Goal: Information Seeking & Learning: Learn about a topic

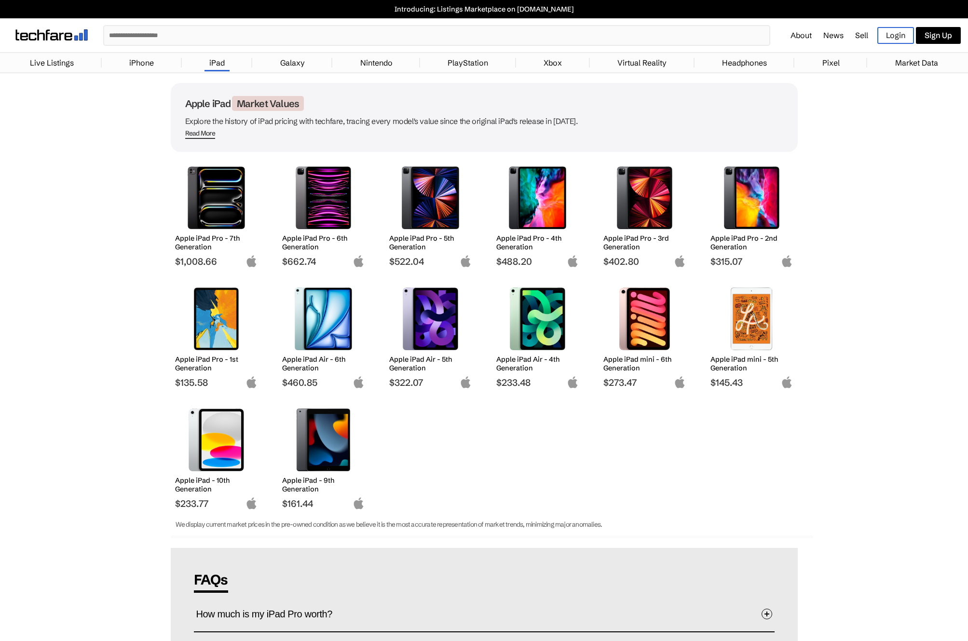
click at [322, 314] on img at bounding box center [323, 318] width 68 height 63
click at [218, 64] on link "iPad" at bounding box center [216, 62] width 25 height 19
click at [206, 38] on input "text" at bounding box center [425, 35] width 642 height 19
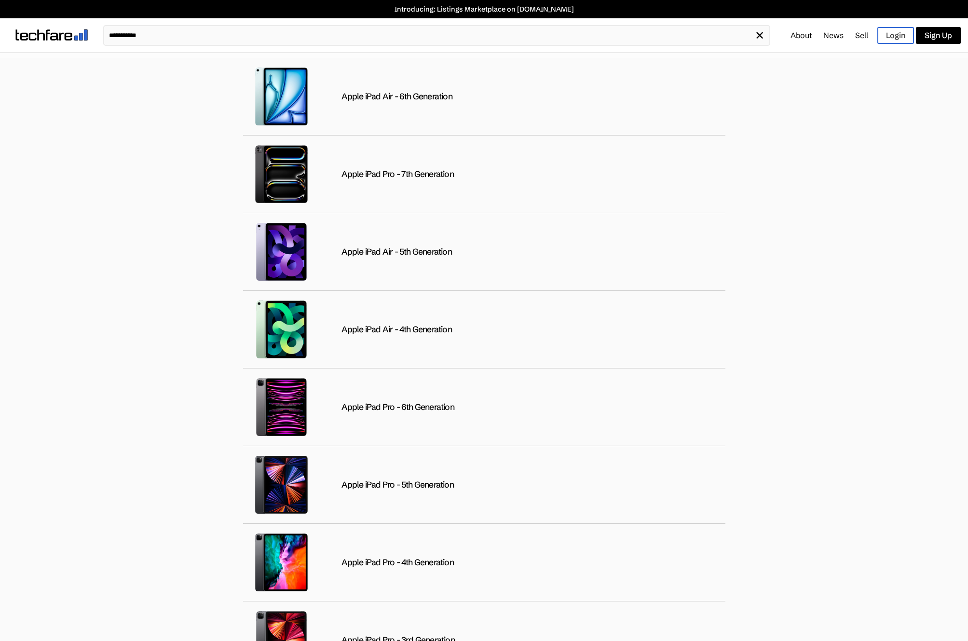
type input "**********"
click at [339, 101] on div "Apple iPad Air - 6th Generation" at bounding box center [484, 97] width 482 height 78
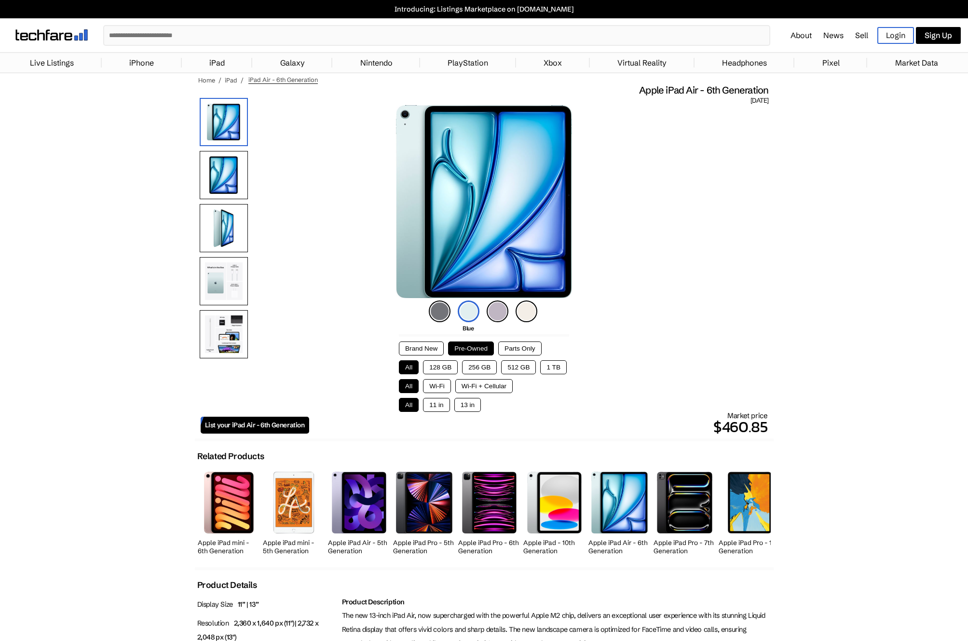
click at [428, 351] on button "Brand New" at bounding box center [421, 348] width 45 height 14
click at [468, 348] on button "Pre-Owned" at bounding box center [471, 348] width 46 height 14
click at [437, 313] on img at bounding box center [440, 311] width 22 height 22
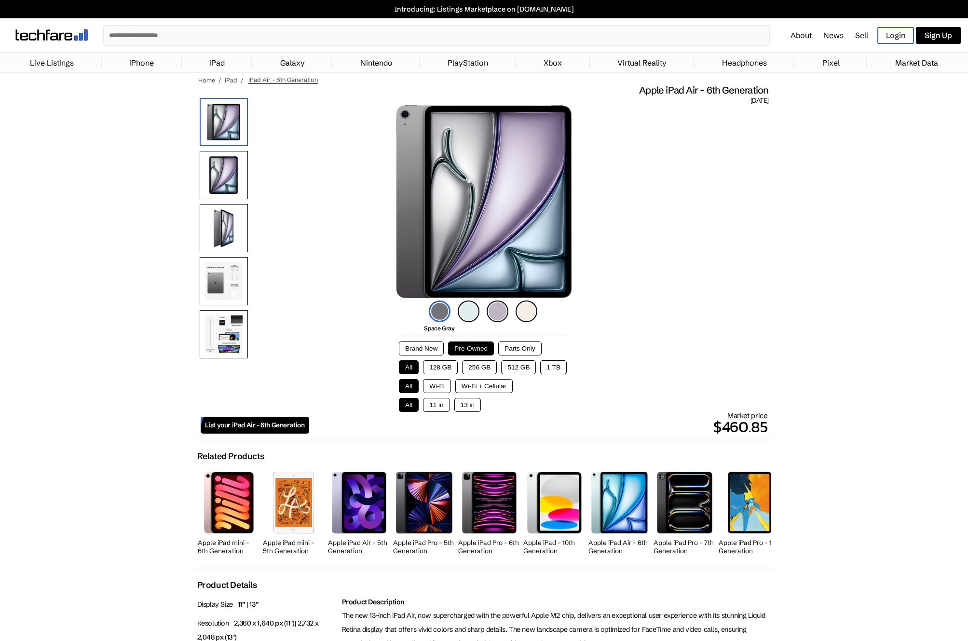
click at [426, 349] on button "Brand New" at bounding box center [421, 348] width 45 height 14
click at [478, 347] on button "Pre-Owned" at bounding box center [471, 348] width 46 height 14
click at [451, 366] on button "128 GB" at bounding box center [440, 367] width 35 height 14
click at [438, 386] on button "Wi-Fi" at bounding box center [437, 386] width 28 height 14
click at [436, 411] on button "11 in" at bounding box center [436, 405] width 27 height 14
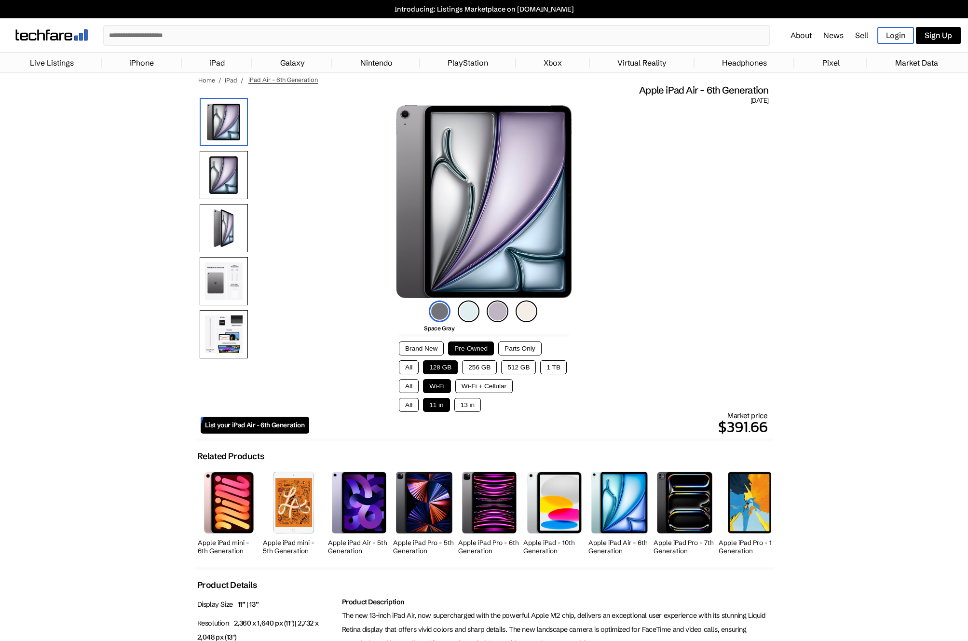
click at [437, 333] on div "Space Gray Blue Purple Starlight Brand New Pre-Owned Parts Only All 128 GB 256 …" at bounding box center [484, 544] width 579 height 879
click at [432, 343] on button "Brand New" at bounding box center [421, 348] width 45 height 14
click at [465, 348] on button "Pre-Owned" at bounding box center [471, 348] width 46 height 14
click at [68, 30] on img at bounding box center [51, 34] width 72 height 11
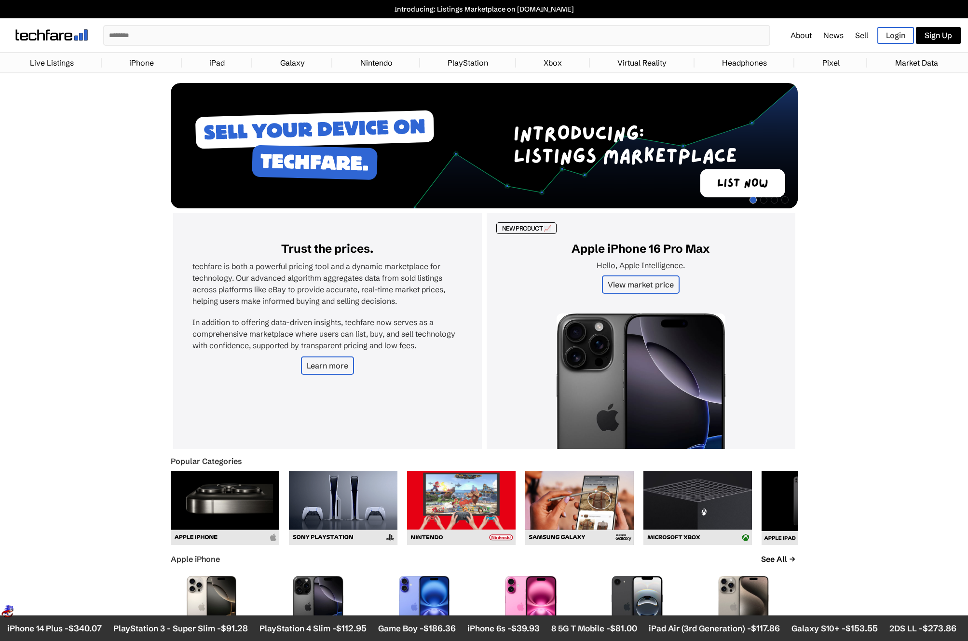
click at [321, 10] on p "Introducing: Listings Marketplace on [DOMAIN_NAME]" at bounding box center [484, 9] width 958 height 9
